Goal: Information Seeking & Learning: Learn about a topic

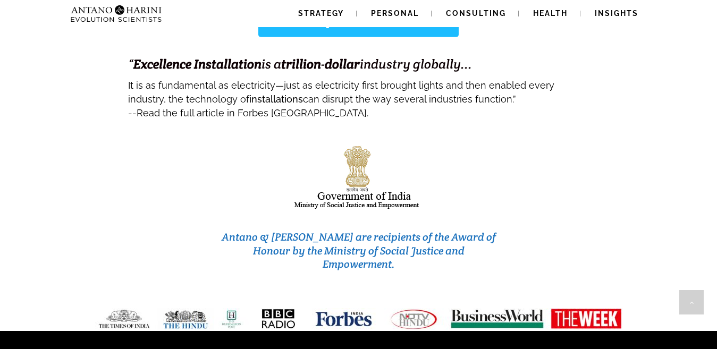
scroll to position [4425, 0]
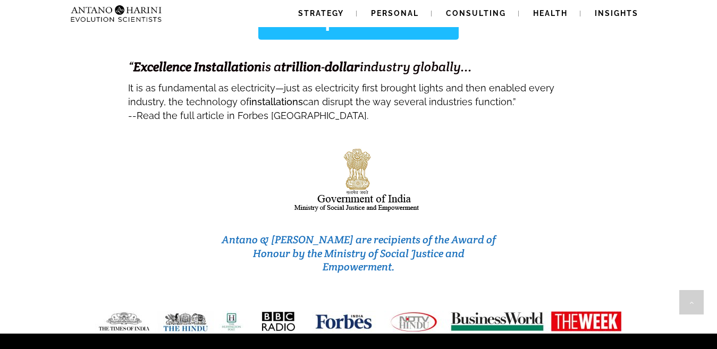
click at [280, 110] on span "Read the full article in Forbes [GEOGRAPHIC_DATA]." at bounding box center [253, 115] width 232 height 11
click at [554, 14] on span "Health" at bounding box center [550, 13] width 35 height 9
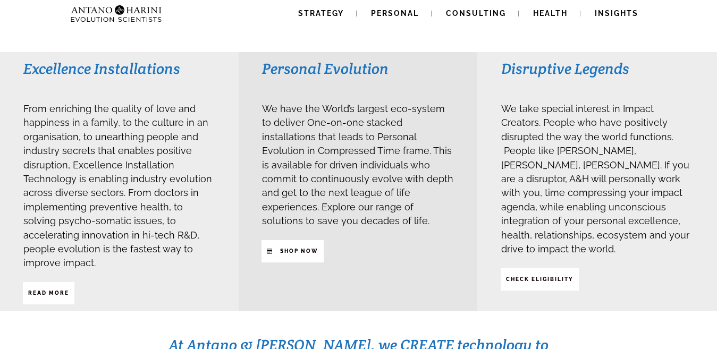
scroll to position [319, 0]
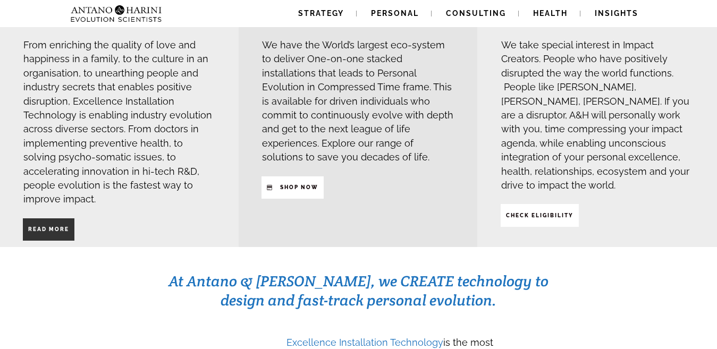
click at [46, 229] on strong "Read More" at bounding box center [48, 230] width 41 height 6
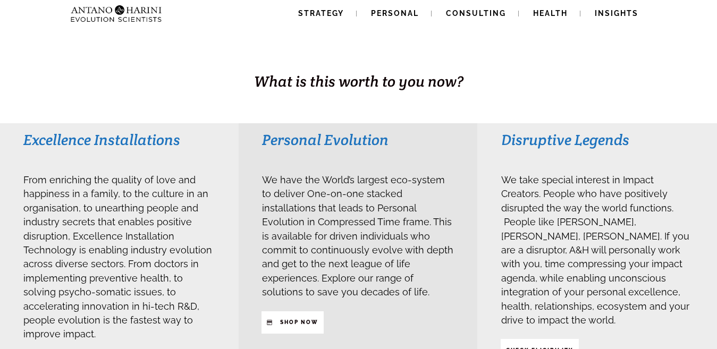
scroll to position [170, 0]
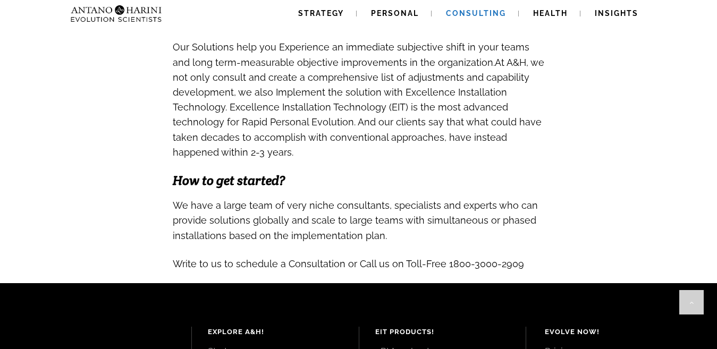
scroll to position [1042, 0]
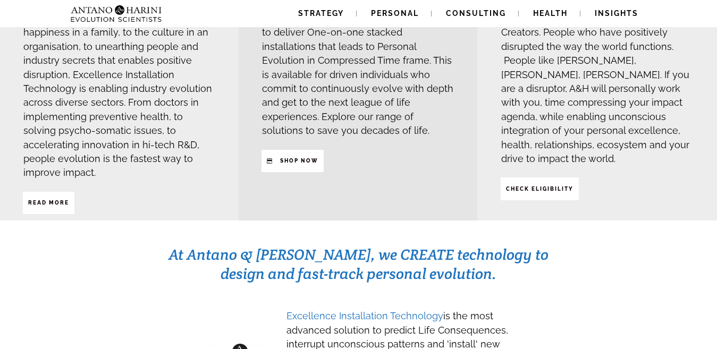
scroll to position [234, 0]
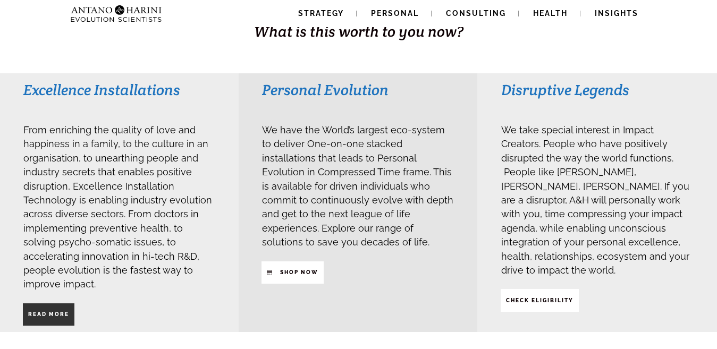
click at [41, 309] on span "Read More" at bounding box center [48, 315] width 41 height 18
click at [49, 315] on strong "Read More" at bounding box center [48, 315] width 41 height 6
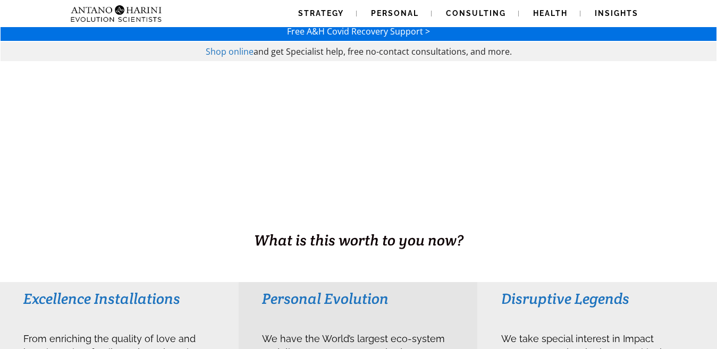
scroll to position [0, 0]
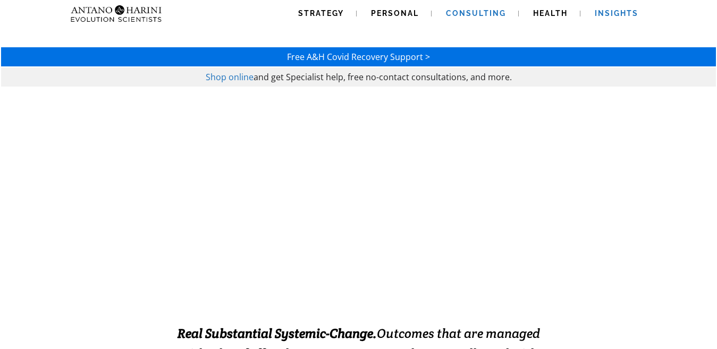
click at [595, 20] on link "Insights" at bounding box center [616, 13] width 69 height 27
